Goal: Share content: Share content

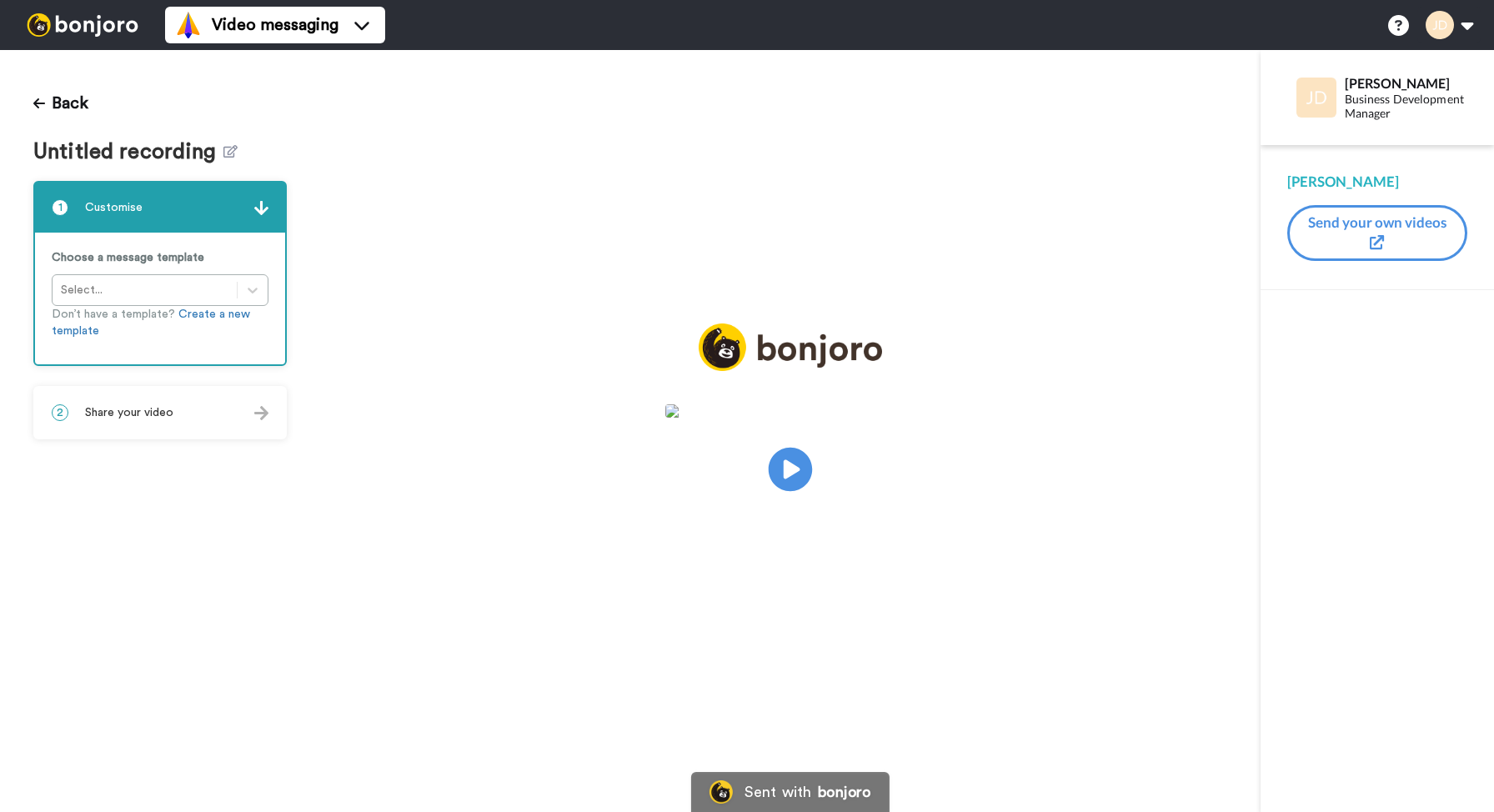
click at [788, 470] on icon "Play/Pause" at bounding box center [790, 470] width 44 height 79
click at [182, 403] on div "2 Share your video" at bounding box center [159, 412] width 250 height 50
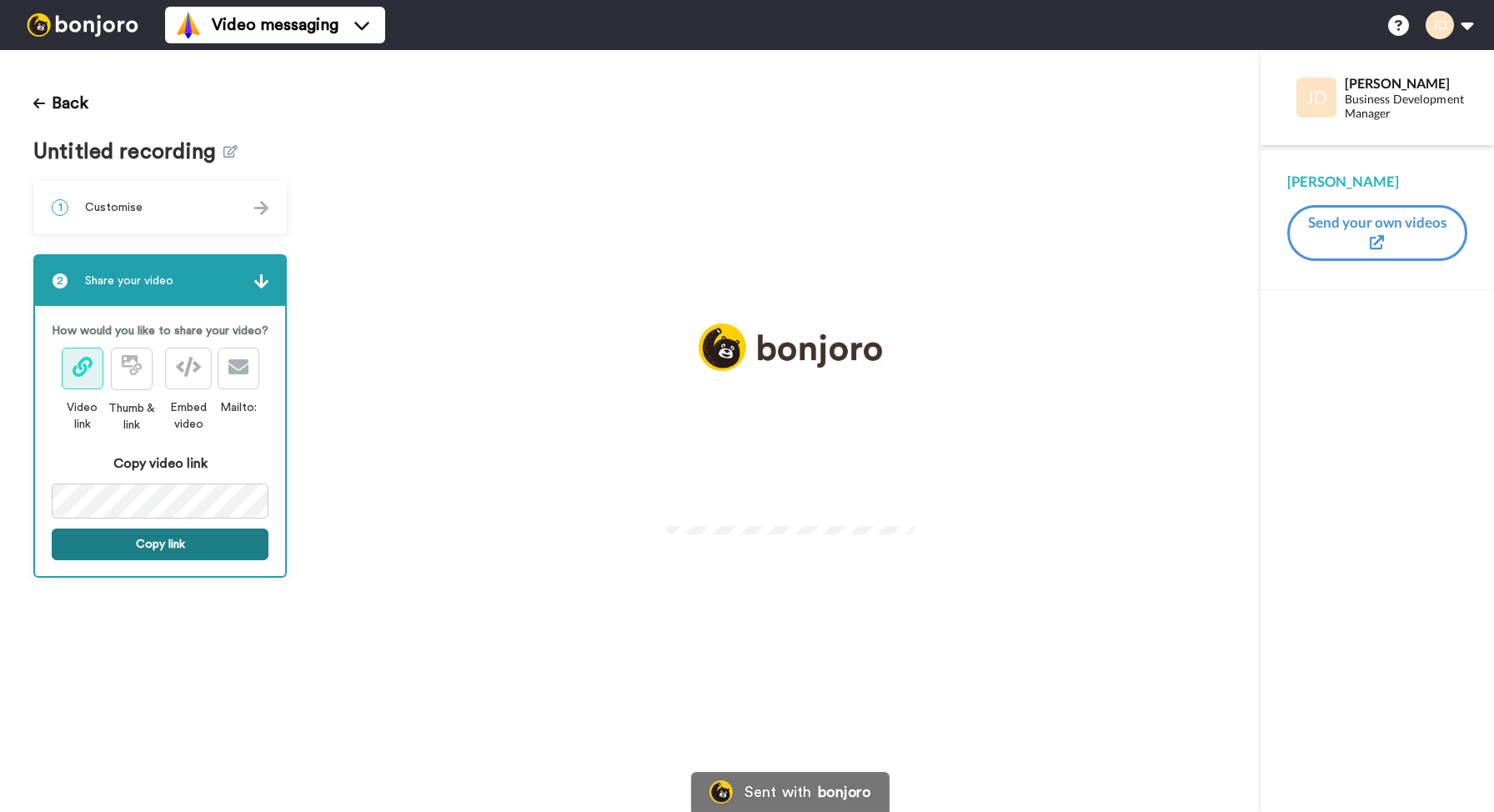
click at [210, 535] on button "Copy link" at bounding box center [160, 544] width 217 height 32
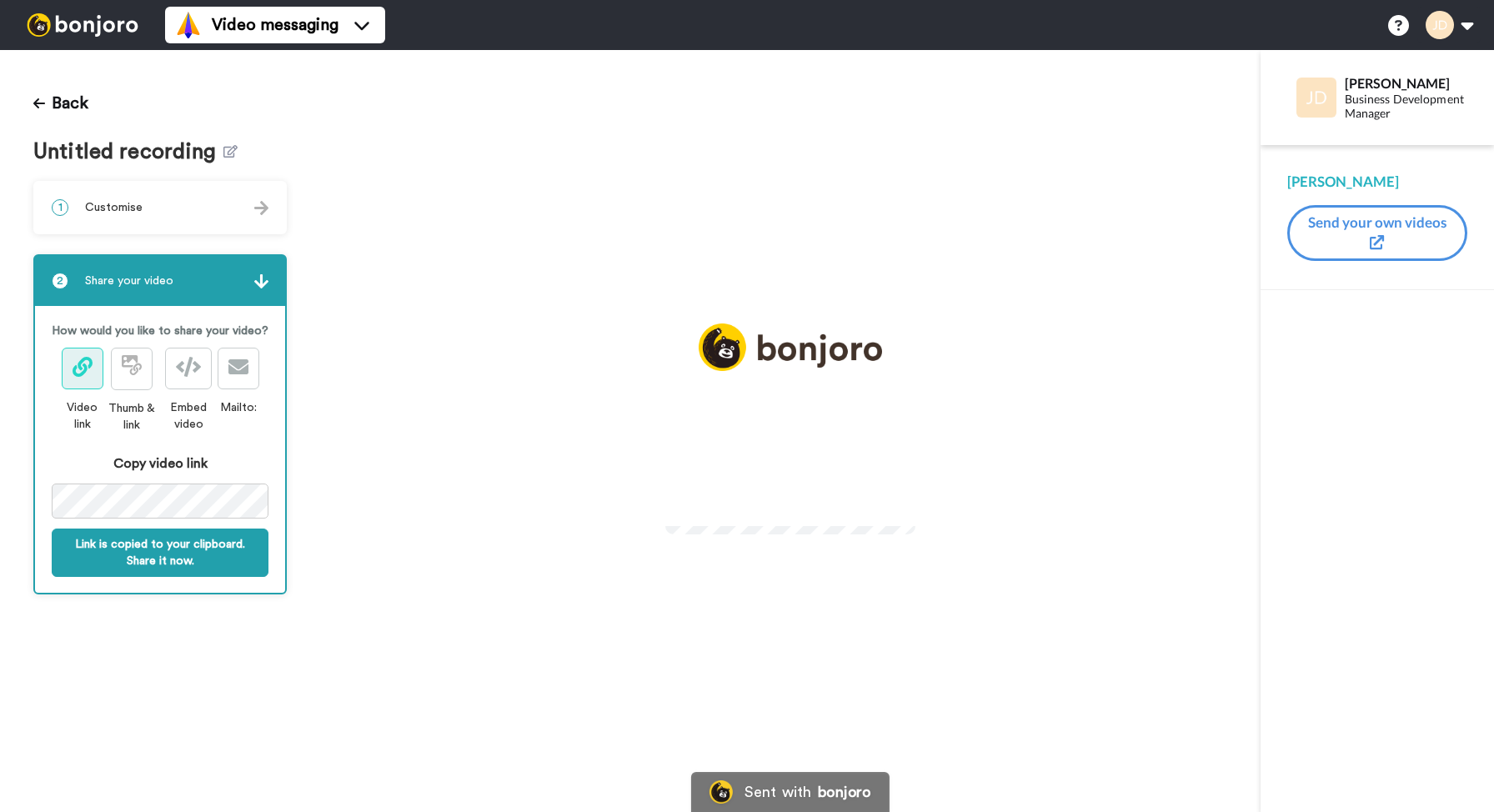
click at [706, 521] on video at bounding box center [789, 467] width 250 height 125
click at [785, 507] on video at bounding box center [789, 467] width 250 height 125
click at [719, 405] on video at bounding box center [789, 467] width 250 height 125
